Goal: Check status: Check status

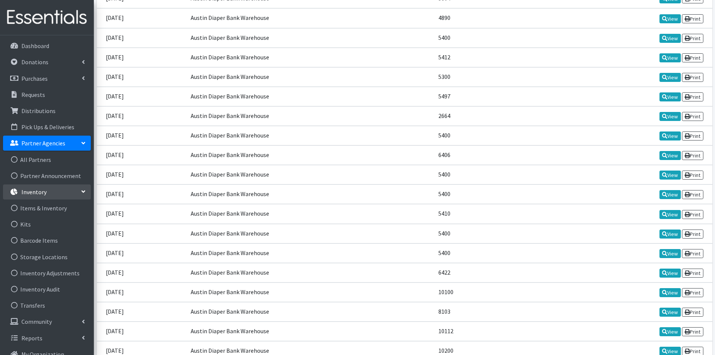
scroll to position [1389, 0]
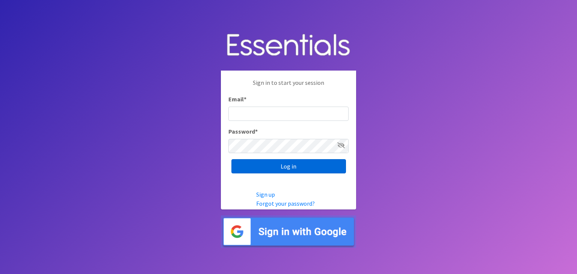
type input "analisacantu@austindiapers.org"
click at [288, 169] on input "Log in" at bounding box center [288, 166] width 114 height 14
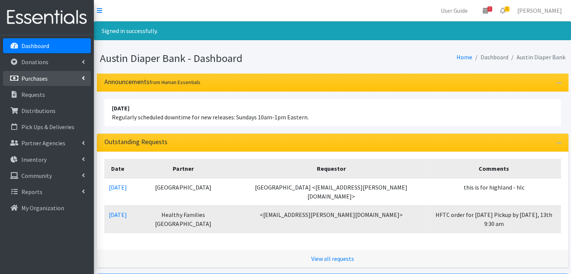
click at [48, 76] on link "Purchases" at bounding box center [47, 78] width 88 height 15
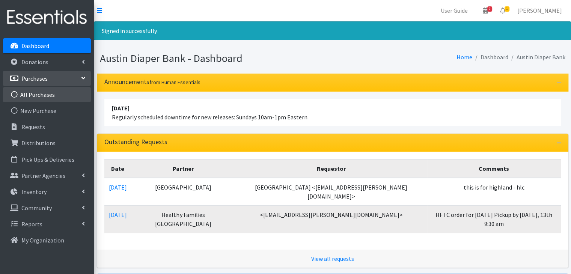
click at [39, 93] on link "All Purchases" at bounding box center [47, 94] width 88 height 15
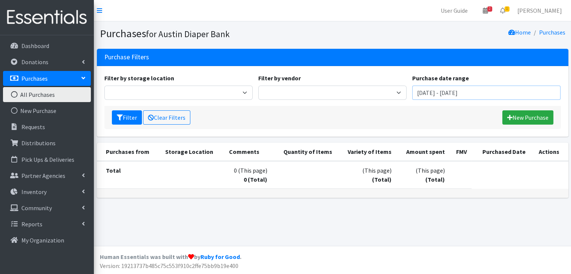
click at [422, 93] on input "[DATE] - [DATE]" at bounding box center [486, 93] width 148 height 14
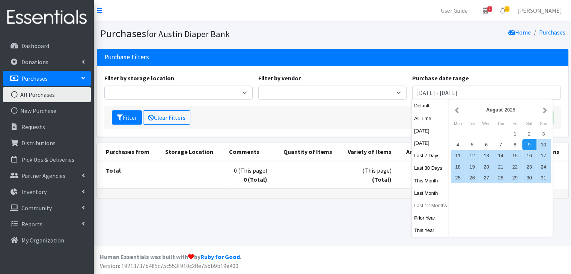
click at [422, 205] on button "Last 12 Months" at bounding box center [430, 205] width 37 height 11
type input "[DATE] - [DATE]"
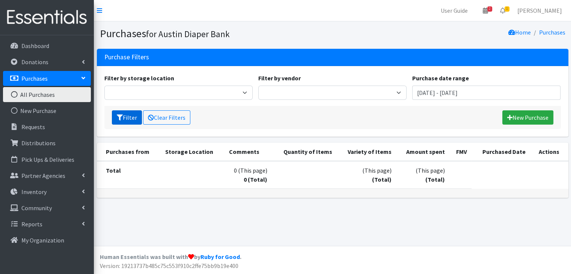
click at [120, 114] on icon "submit" at bounding box center [120, 117] width 6 height 6
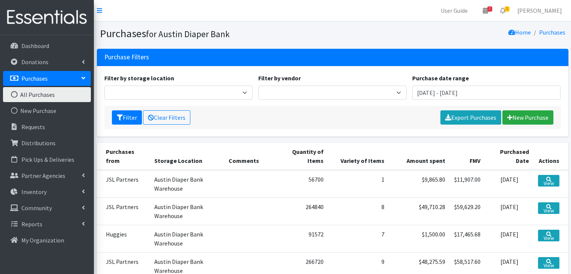
click at [473, 102] on div "Filter by storage location Austin Diaper Bank Warehouse Filter by vendor Baby 2…" at bounding box center [332, 90] width 462 height 32
click at [473, 95] on input "October 10, 2024 - October 9, 2025" at bounding box center [486, 93] width 148 height 14
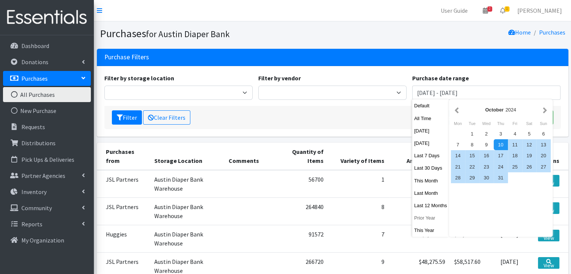
click at [429, 220] on button "Prior Year" at bounding box center [430, 217] width 37 height 11
type input "January 1, 2024 - December 31, 2024"
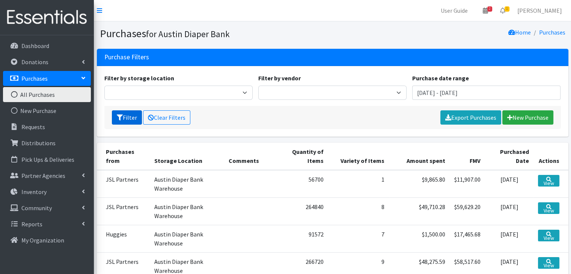
click at [117, 119] on icon "submit" at bounding box center [120, 117] width 6 height 6
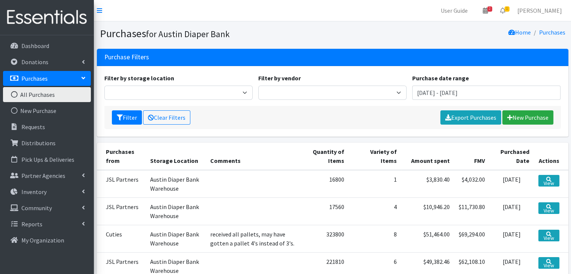
scroll to position [87, 0]
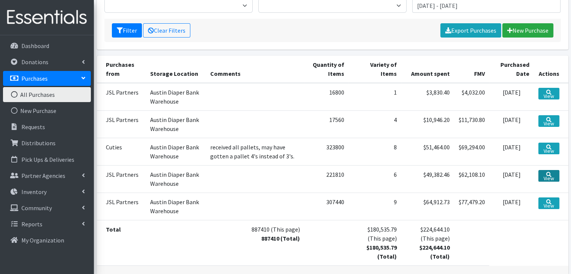
click at [551, 179] on link "View" at bounding box center [548, 176] width 21 height 12
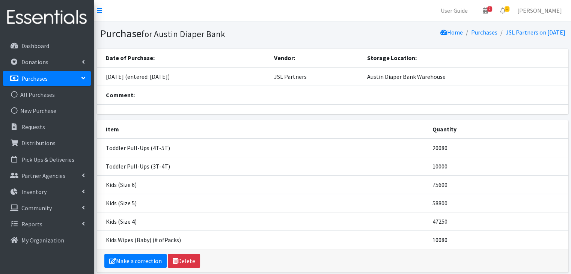
scroll to position [32, 0]
